Goal: Transaction & Acquisition: Purchase product/service

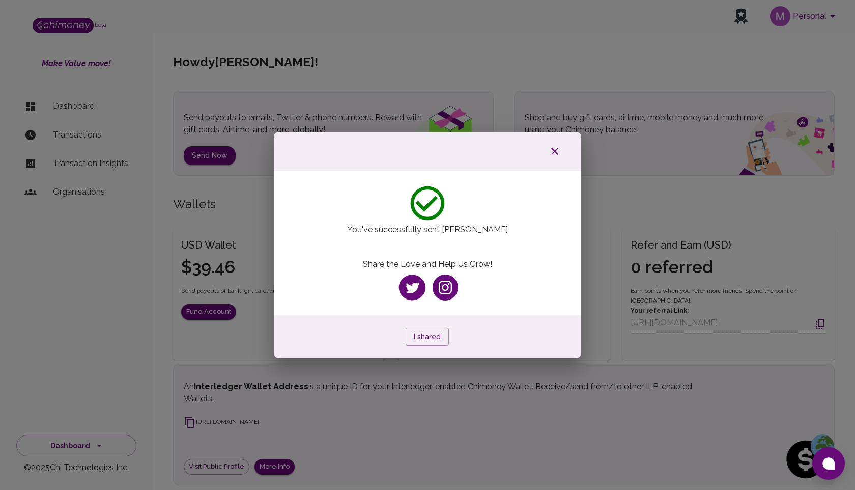
click at [556, 154] on icon "button" at bounding box center [555, 151] width 12 height 12
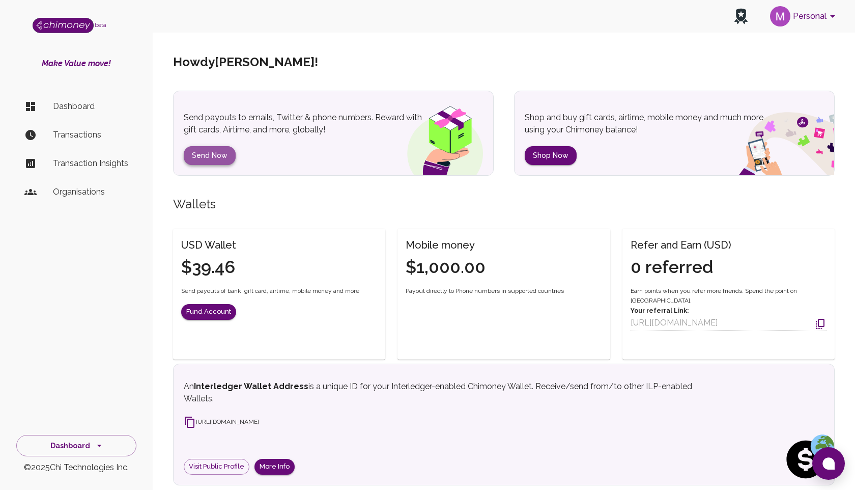
click at [215, 156] on button "Send Now" at bounding box center [210, 155] width 52 height 19
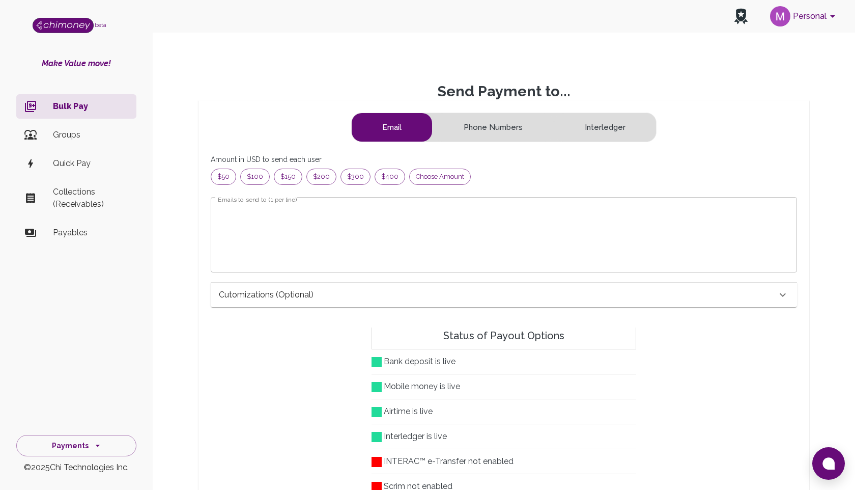
scroll to position [131, 569]
click at [426, 176] on span "Choose amount" at bounding box center [440, 177] width 61 height 10
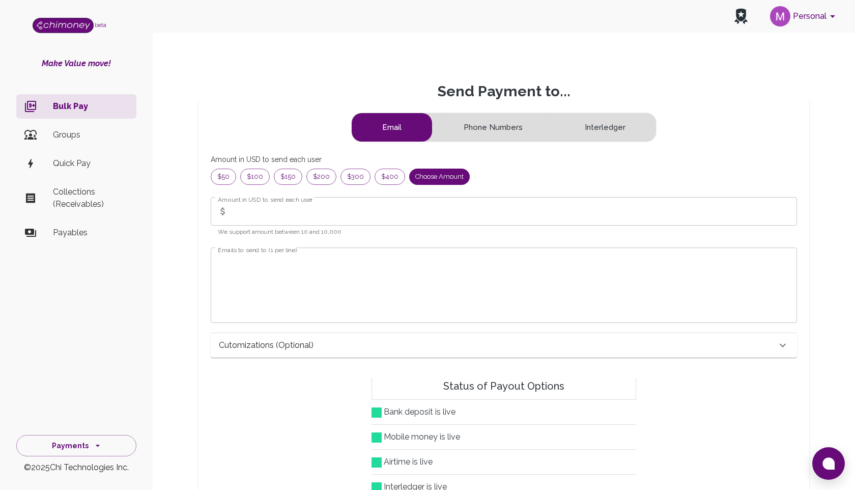
click at [334, 209] on input "Amount in USD to send each user" at bounding box center [514, 211] width 565 height 29
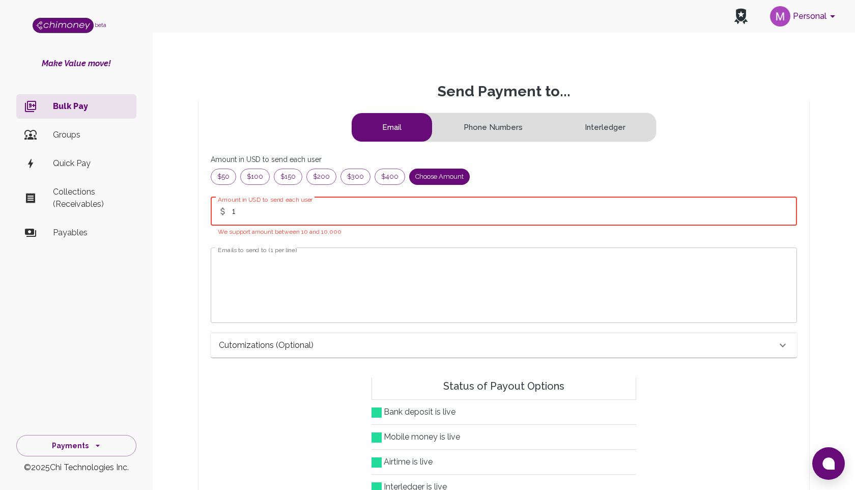
type input "1"
click at [268, 307] on textarea "Emails to send to (1 per line)" at bounding box center [504, 285] width 572 height 59
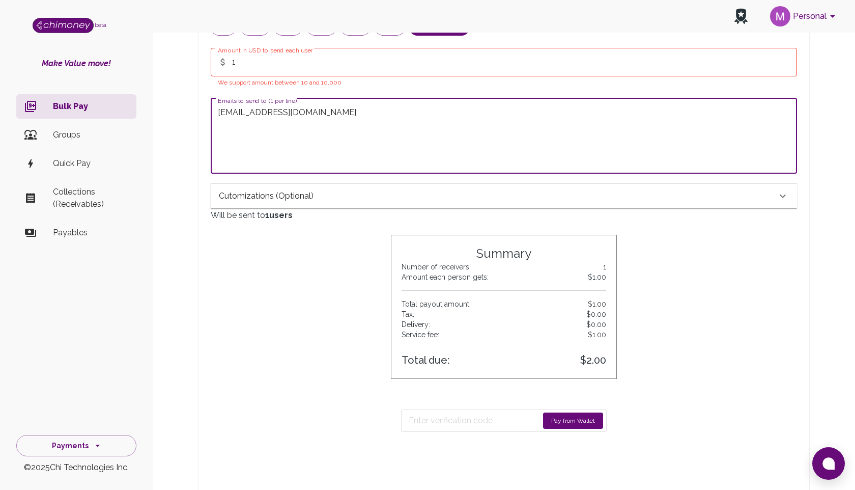
scroll to position [258, 0]
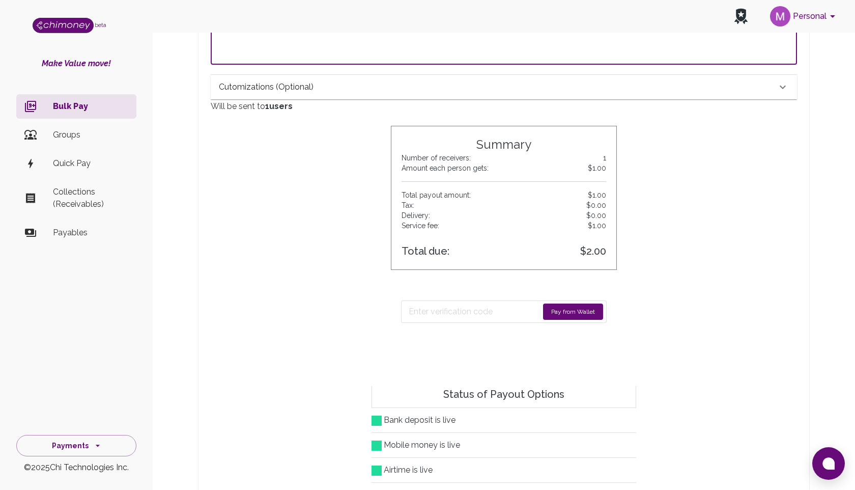
type textarea "mahfuz@chimoney.io"
click at [570, 312] on button "Pay from Wallet" at bounding box center [573, 311] width 60 height 16
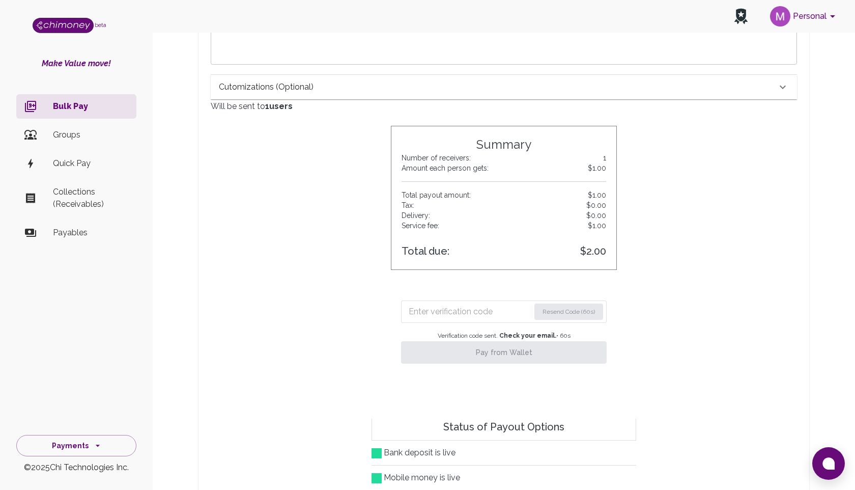
click at [461, 318] on input "Enter verification code" at bounding box center [469, 311] width 121 height 16
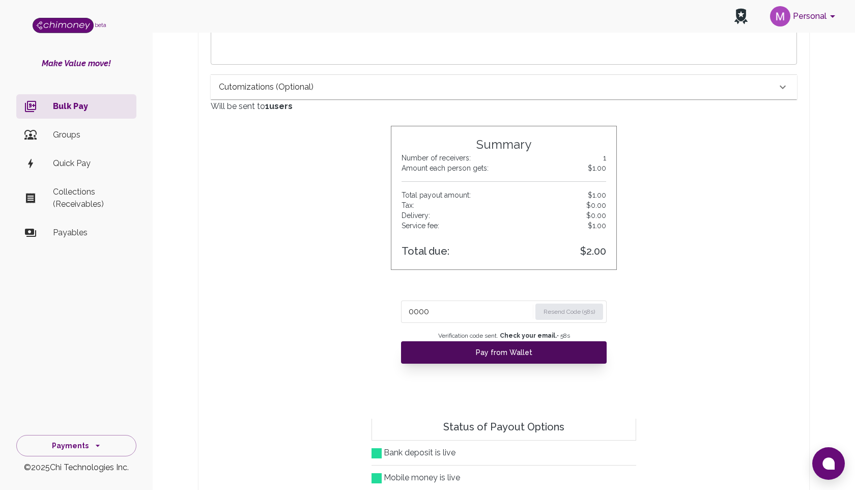
type input "0000"
click at [501, 356] on button "Pay from Wallet" at bounding box center [504, 352] width 206 height 22
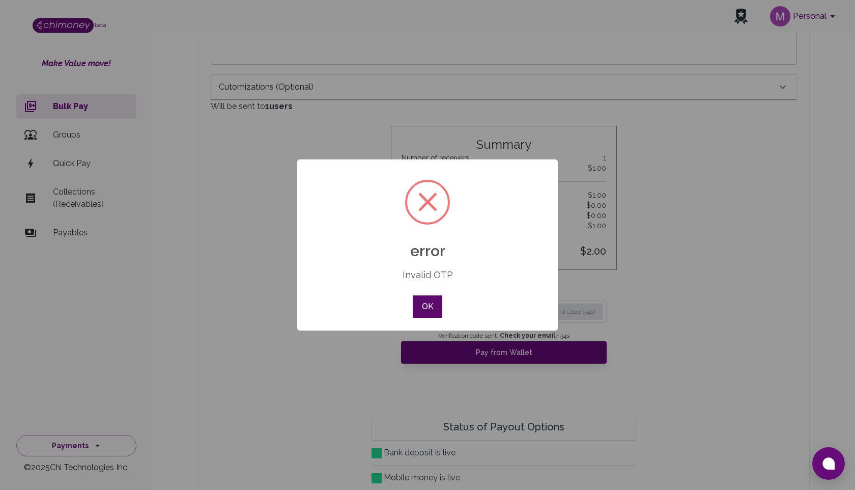
click at [425, 309] on button "OK" at bounding box center [428, 306] width 30 height 22
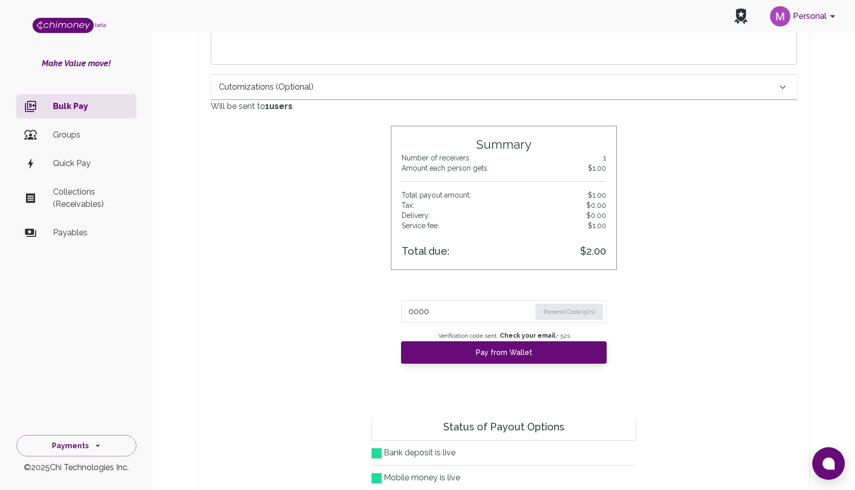
drag, startPoint x: 453, startPoint y: 316, endPoint x: 331, endPoint y: 289, distance: 124.5
click at [332, 292] on div "0000 Resend Code (52s) Verification code sent. Check your email. • 52 s Pay fro…" at bounding box center [504, 340] width 587 height 141
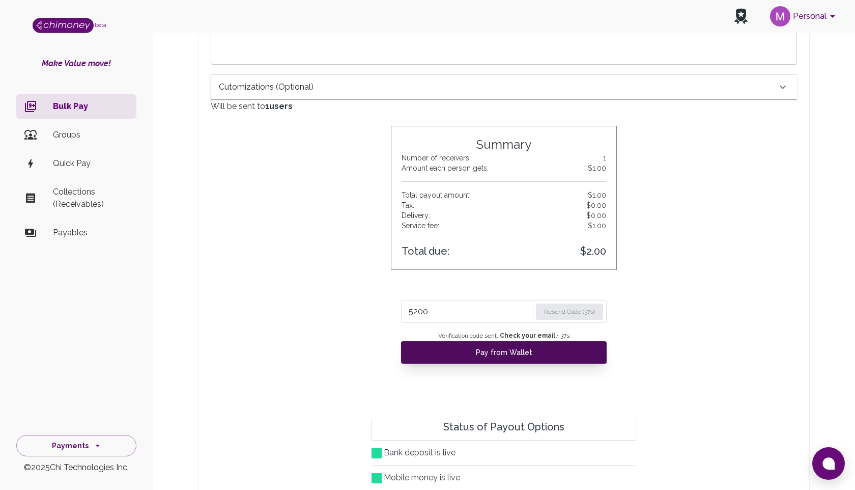
type input "5200"
click at [459, 349] on button "Pay from Wallet" at bounding box center [504, 352] width 206 height 22
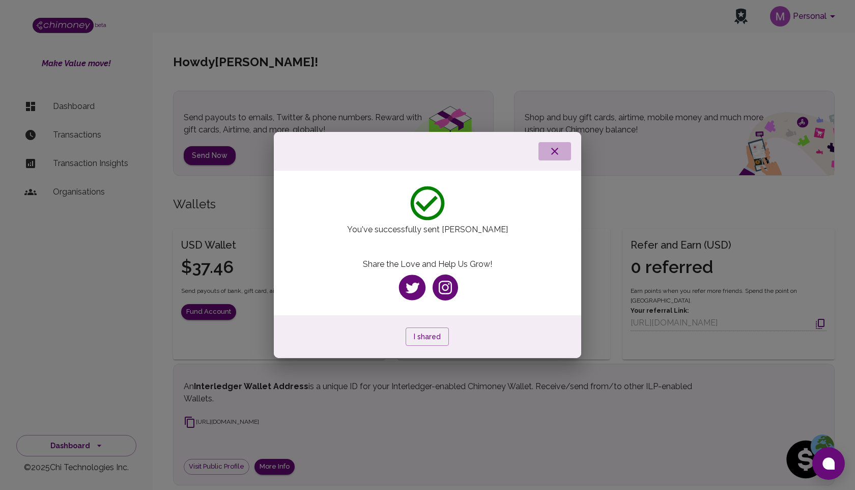
click at [556, 147] on icon "button" at bounding box center [555, 151] width 12 height 12
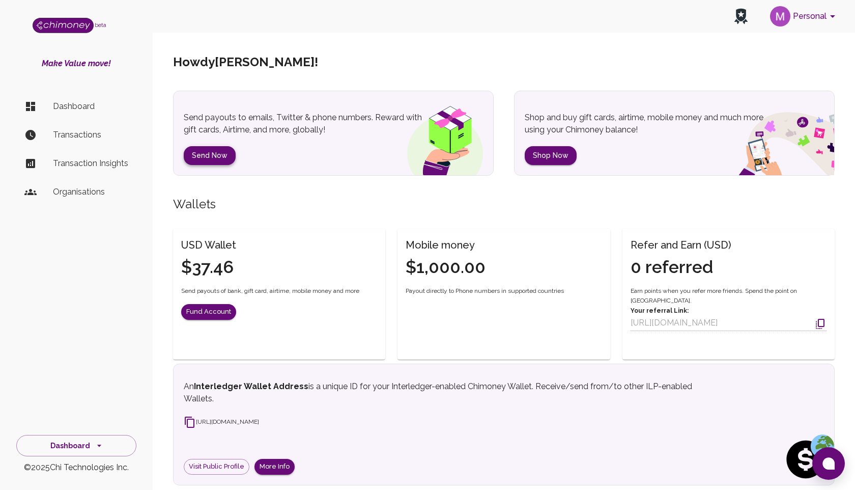
click at [199, 158] on button "Send Now" at bounding box center [210, 155] width 52 height 19
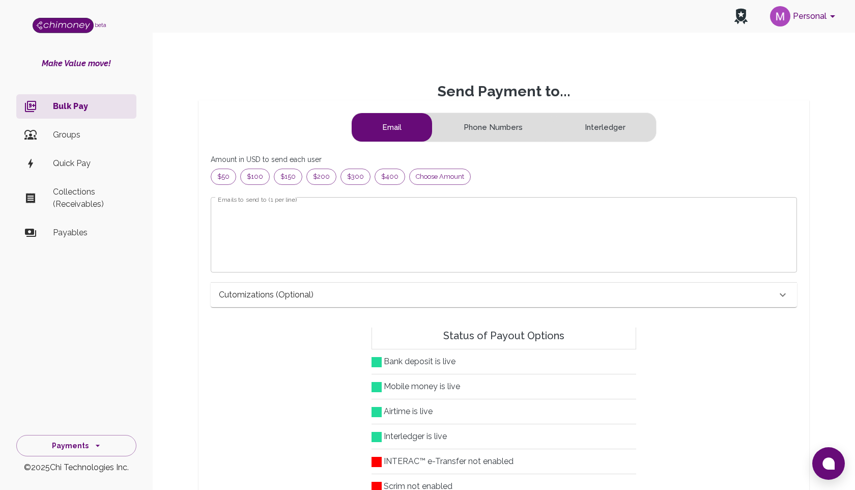
scroll to position [131, 569]
click at [442, 178] on span "Choose amount" at bounding box center [440, 177] width 61 height 10
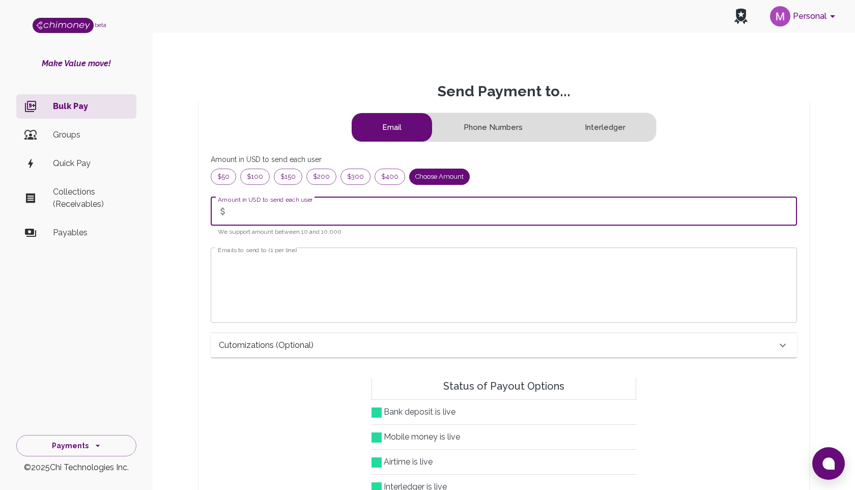
click at [306, 215] on input "Amount in USD to send each user" at bounding box center [514, 211] width 565 height 29
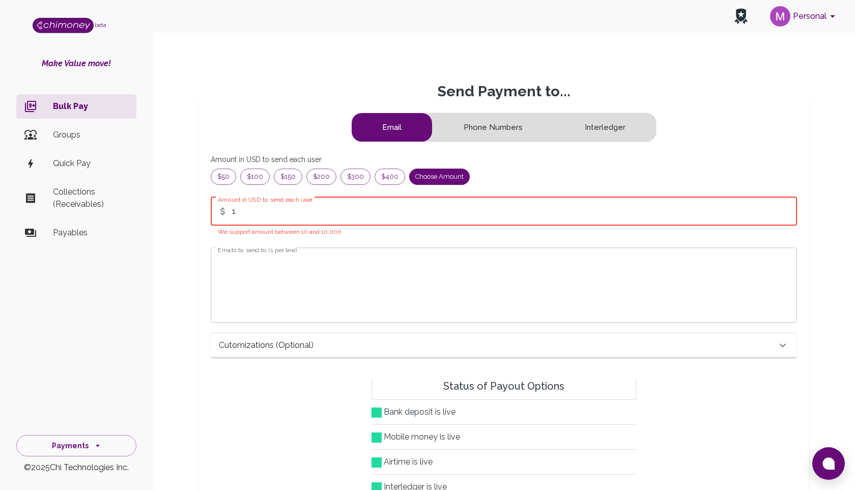
type input "1"
click at [246, 285] on textarea "Emails to send to (1 per line)" at bounding box center [504, 285] width 572 height 59
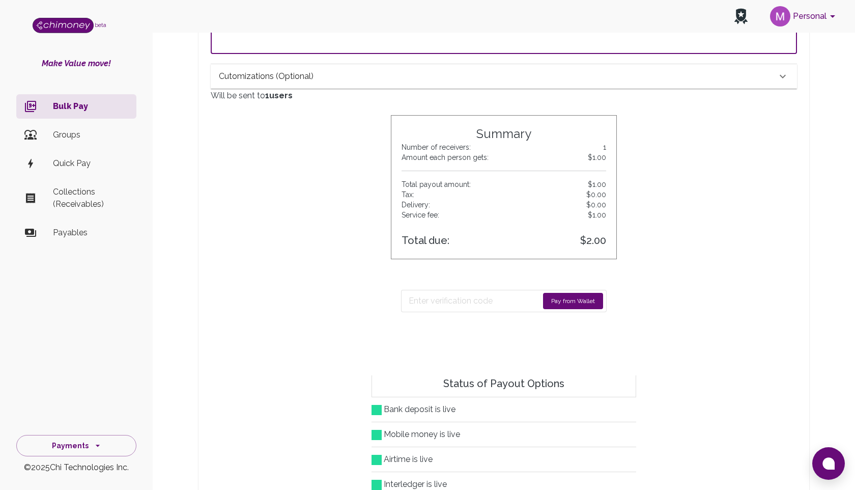
scroll to position [324, 0]
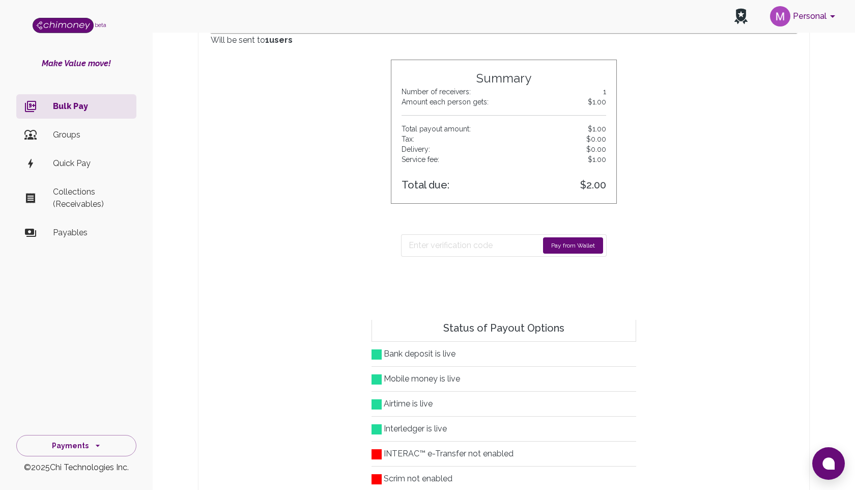
type textarea "mahfuz@chimoney.io"
click at [554, 249] on button "Pay from Wallet" at bounding box center [573, 245] width 60 height 16
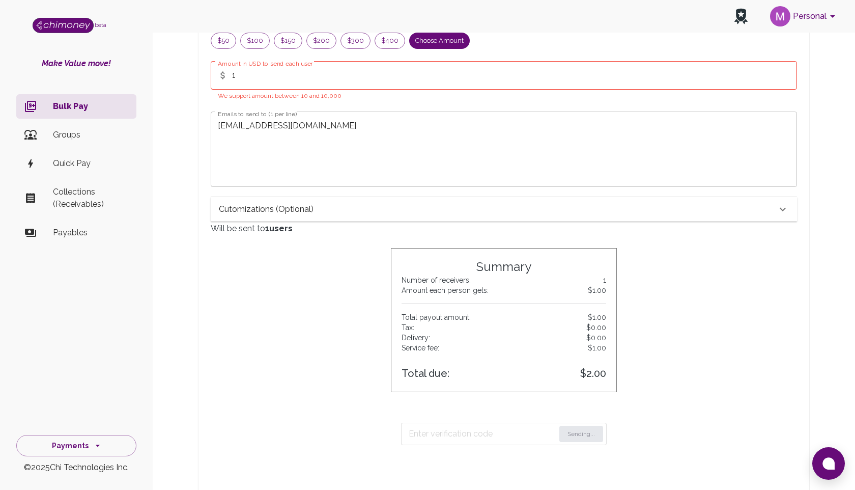
scroll to position [0, 0]
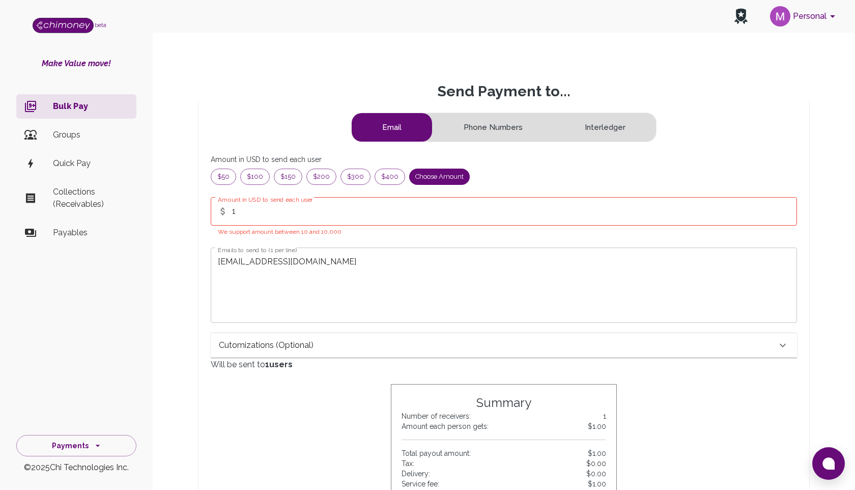
click at [248, 205] on input "1" at bounding box center [514, 211] width 565 height 29
click at [267, 284] on textarea "mahfuz@chimoney.io" at bounding box center [504, 285] width 572 height 59
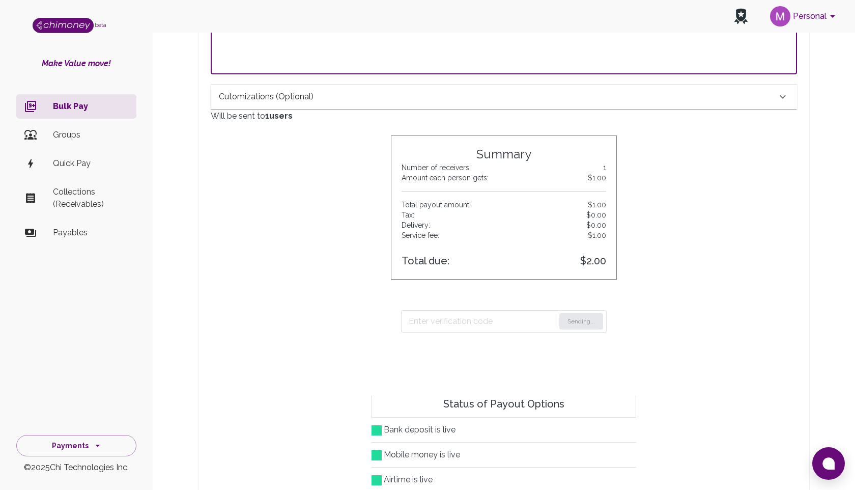
scroll to position [252, 0]
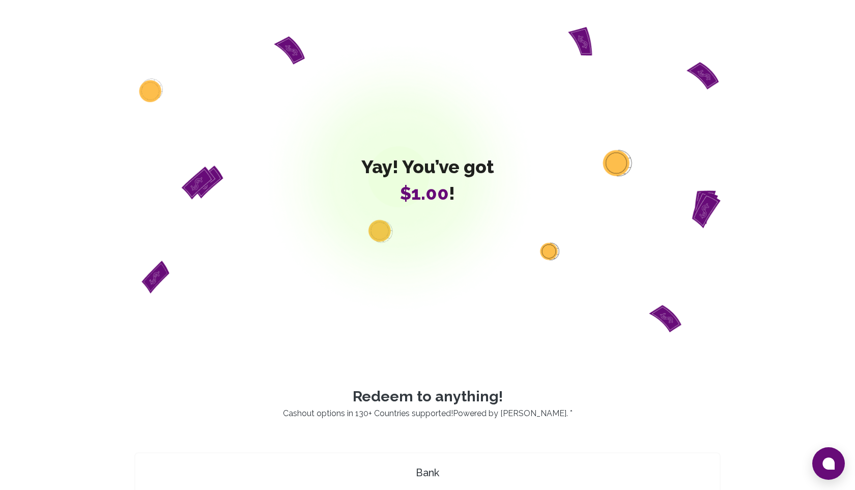
click at [225, 33] on div "Yay! You’ve got $1.00 !" at bounding box center [427, 179] width 587 height 318
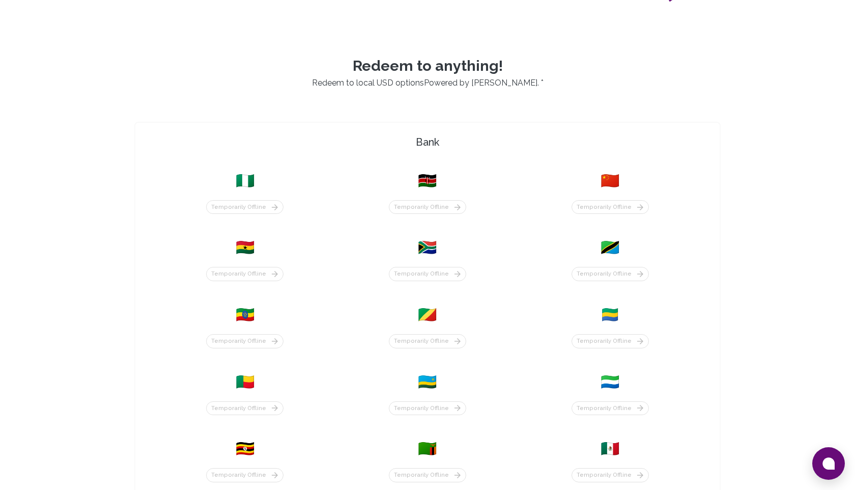
scroll to position [373, 0]
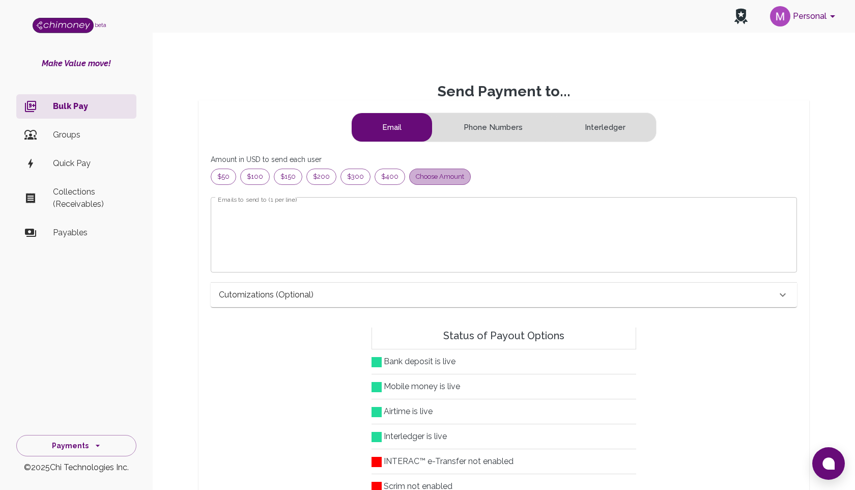
click at [441, 175] on span "Choose amount" at bounding box center [440, 177] width 61 height 10
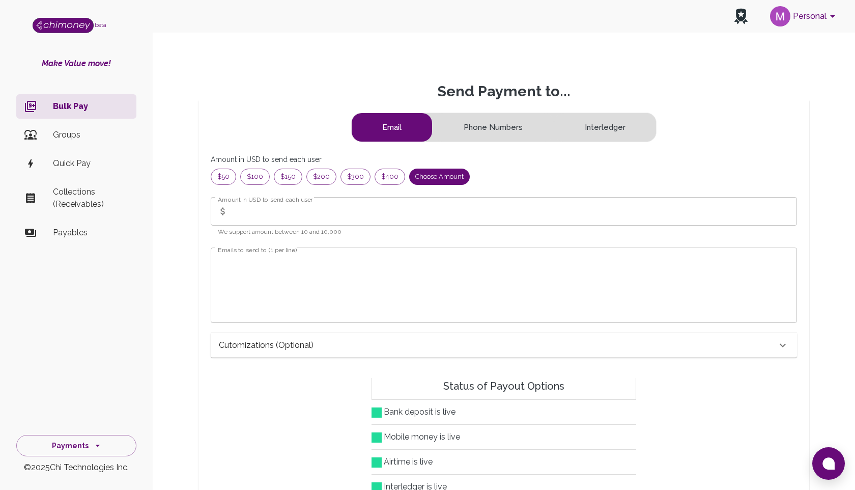
click at [332, 214] on input "Amount in USD to send each user" at bounding box center [514, 211] width 565 height 29
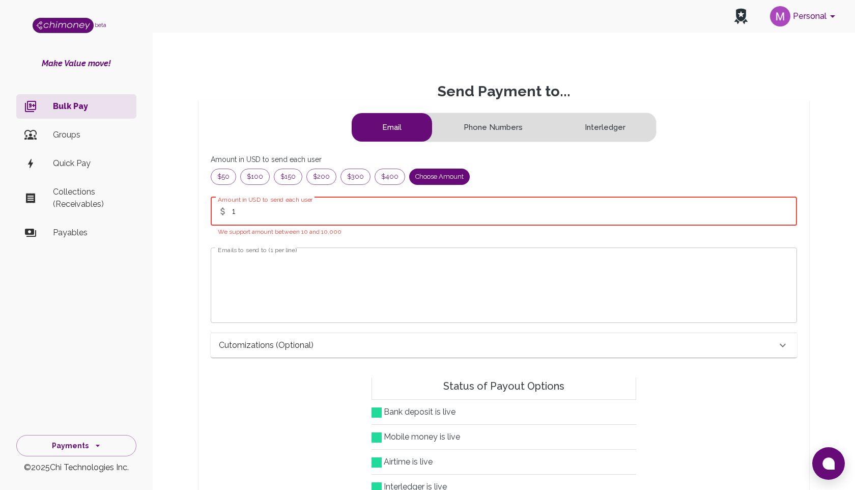
type input "1"
click at [266, 283] on textarea "Emails to send to (1 per line)" at bounding box center [504, 285] width 572 height 59
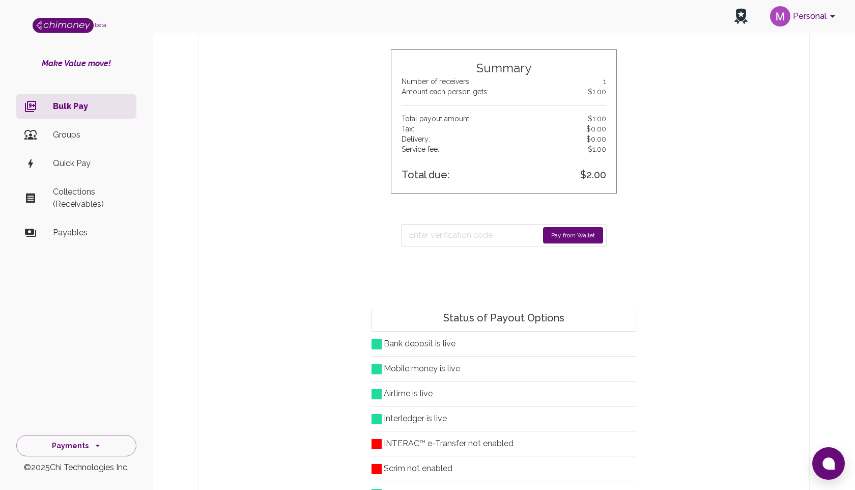
scroll to position [359, 0]
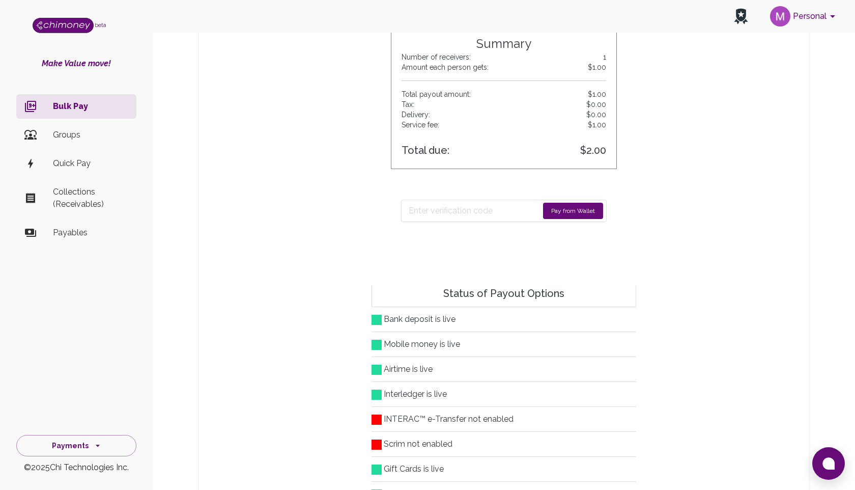
type textarea "mahfuz@chimoney.io"
click at [560, 209] on button "Pay from Wallet" at bounding box center [573, 211] width 60 height 16
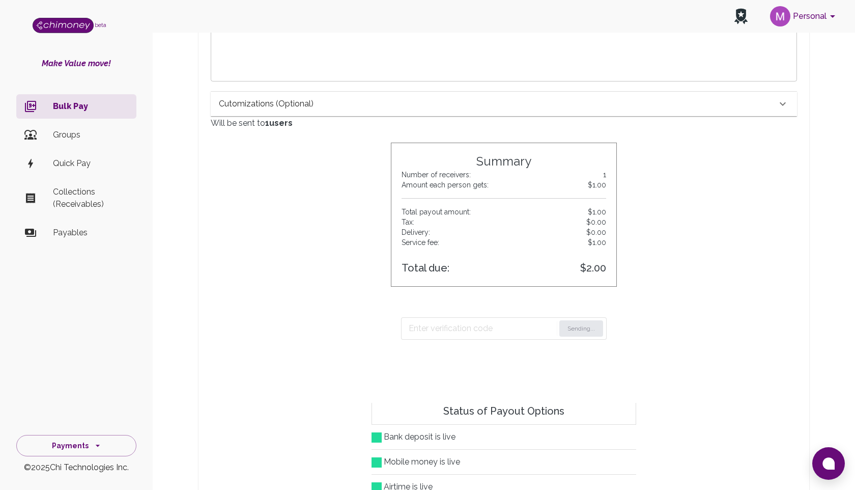
scroll to position [223, 0]
